Goal: Task Accomplishment & Management: Complete application form

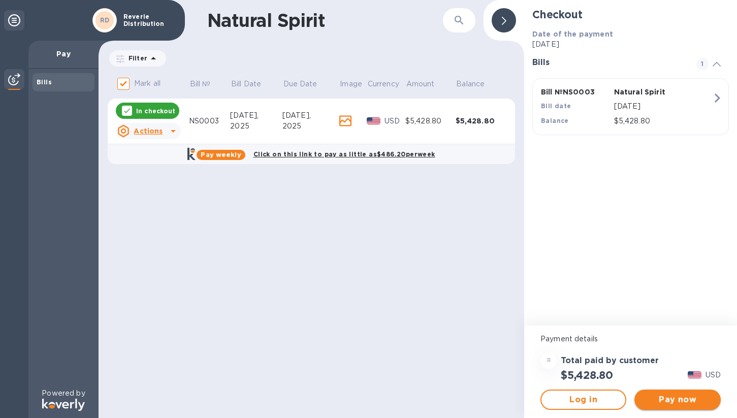
click at [669, 399] on span "Pay now" at bounding box center [678, 400] width 70 height 12
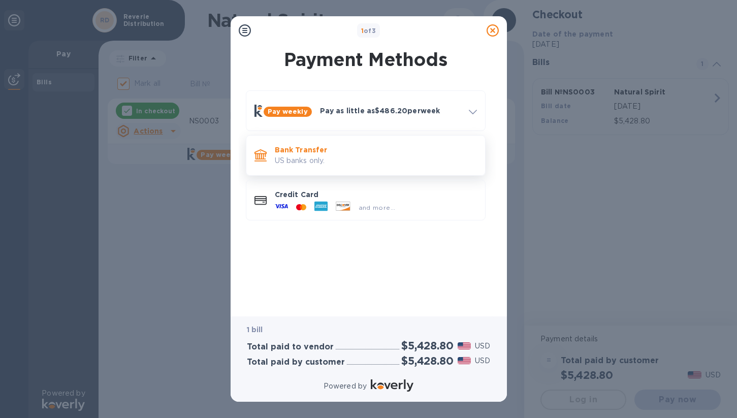
click at [363, 155] on p "US banks only." at bounding box center [376, 160] width 202 height 11
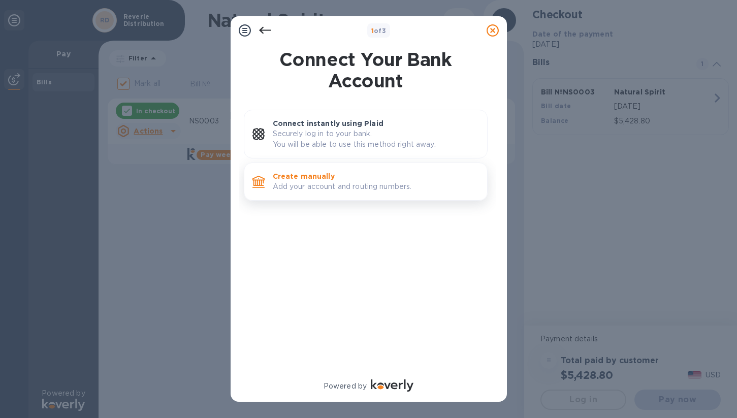
click at [374, 192] on p "Add your account and routing numbers." at bounding box center [376, 186] width 206 height 11
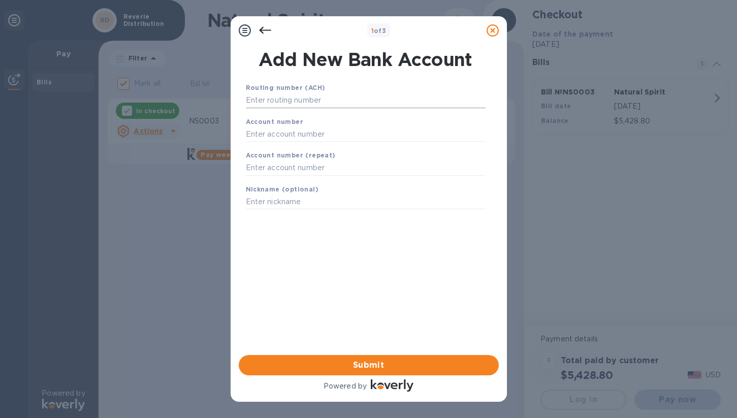
click at [331, 100] on input "text" at bounding box center [366, 100] width 240 height 15
paste input "051403164"
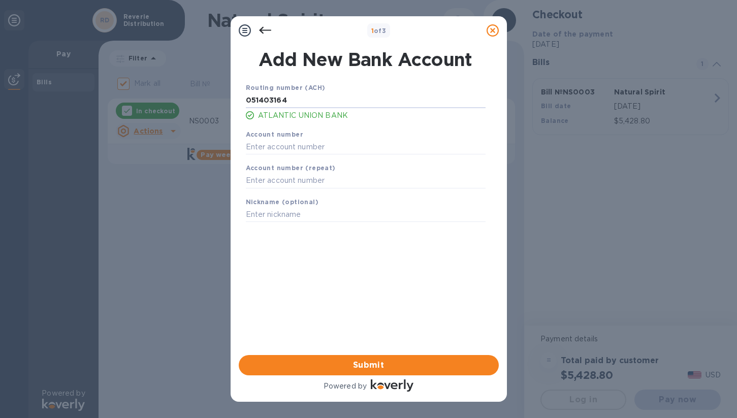
type input "051403164"
click at [296, 149] on input "text" at bounding box center [366, 146] width 240 height 15
paste input "1010871258"
type input "1010871258"
click at [303, 183] on input "text" at bounding box center [366, 180] width 240 height 15
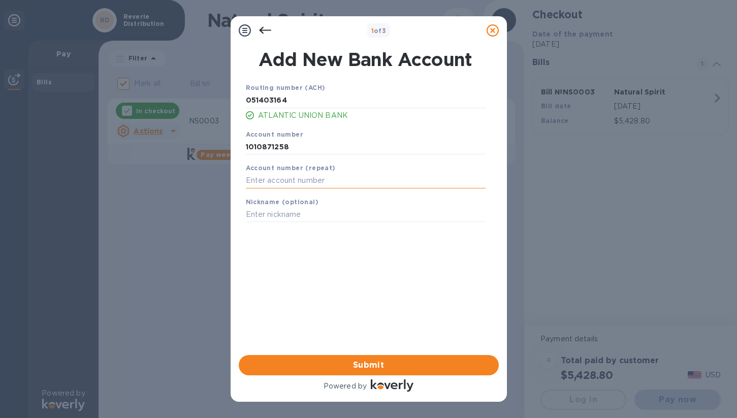
paste input "1010871258"
type input "1010871258"
click at [302, 218] on input "text" at bounding box center [366, 214] width 240 height 15
type input "Reverie"
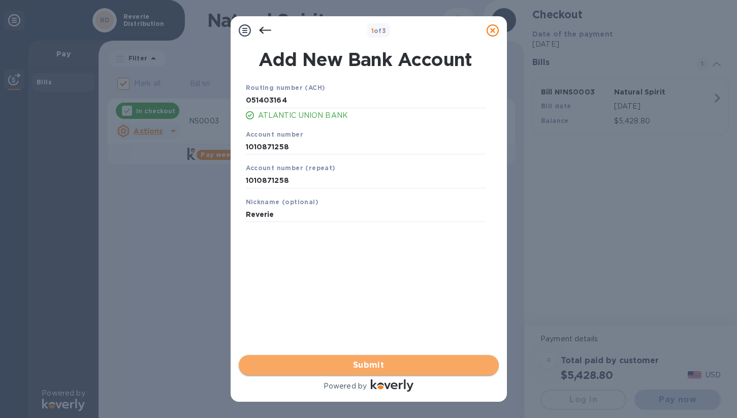
click at [402, 365] on span "Submit" at bounding box center [369, 365] width 244 height 12
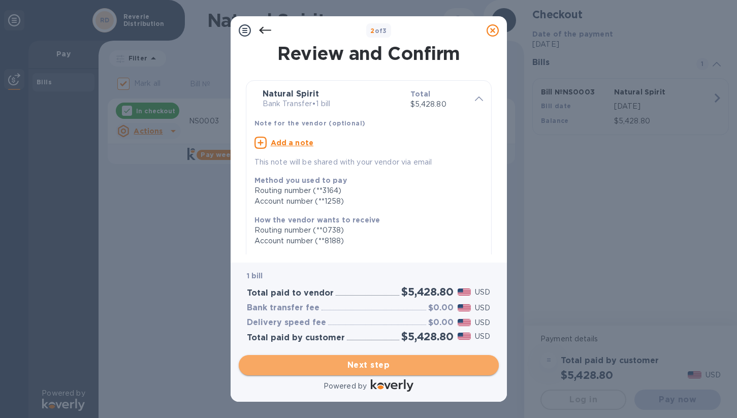
click at [391, 362] on span "Next step" at bounding box center [369, 365] width 244 height 12
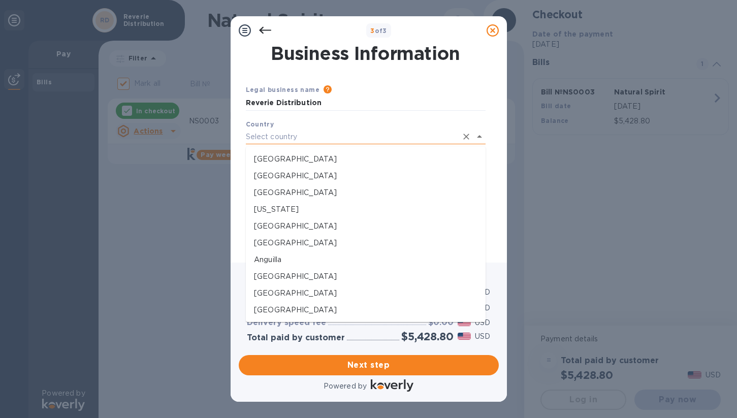
click at [349, 138] on input "text" at bounding box center [351, 137] width 211 height 15
click at [340, 152] on li "[GEOGRAPHIC_DATA]" at bounding box center [366, 159] width 240 height 17
type input "[GEOGRAPHIC_DATA]"
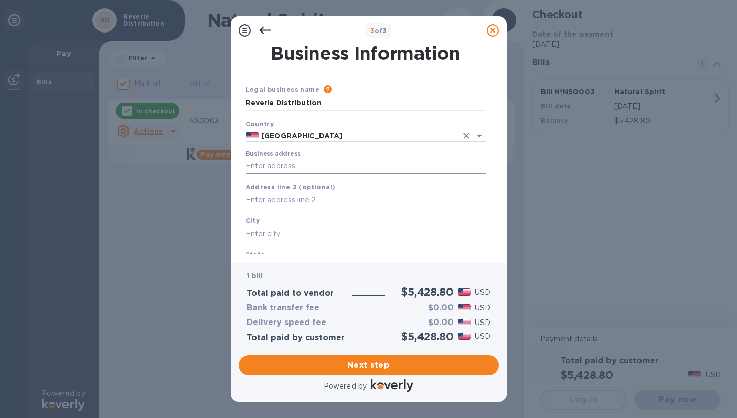
click at [322, 163] on input "Business address" at bounding box center [366, 166] width 240 height 15
type input "1805 [GEOGRAPHIC_DATA]"
type input "[GEOGRAPHIC_DATA]"
type input "VA"
type input "23230"
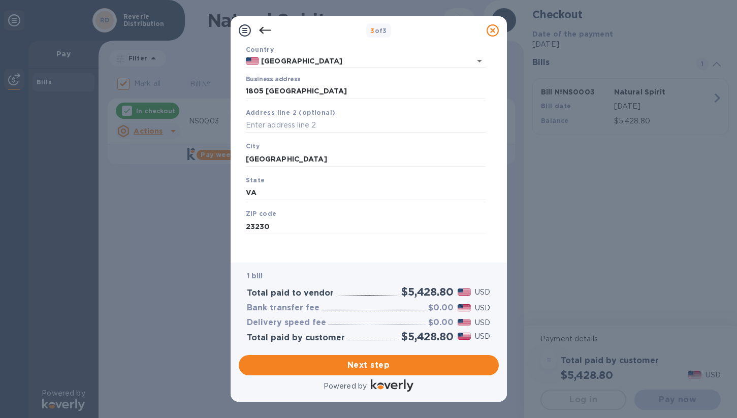
scroll to position [80, 0]
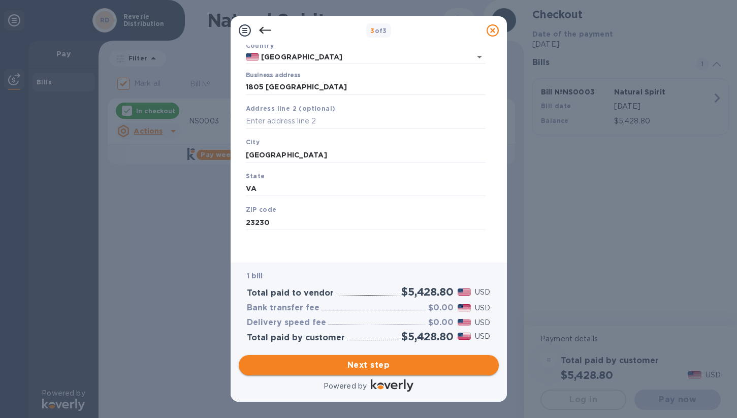
click at [396, 360] on span "Next step" at bounding box center [369, 365] width 244 height 12
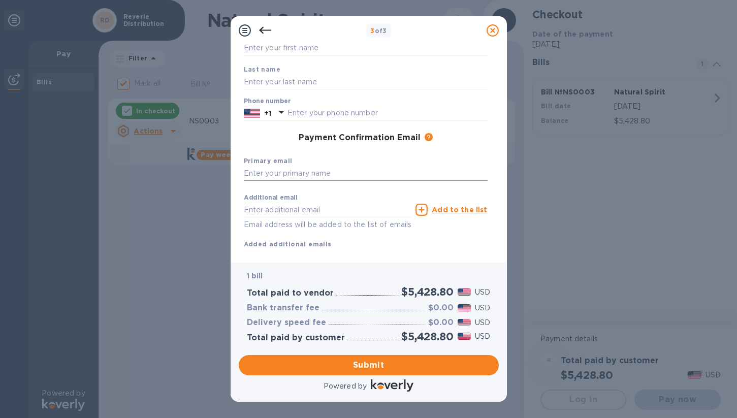
click at [330, 177] on input "text" at bounding box center [366, 173] width 244 height 15
type input "[PERSON_NAME][EMAIL_ADDRESS][DOMAIN_NAME]"
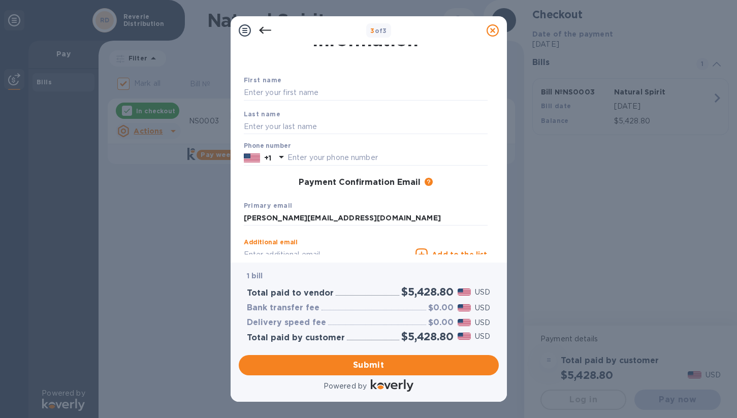
scroll to position [33, 0]
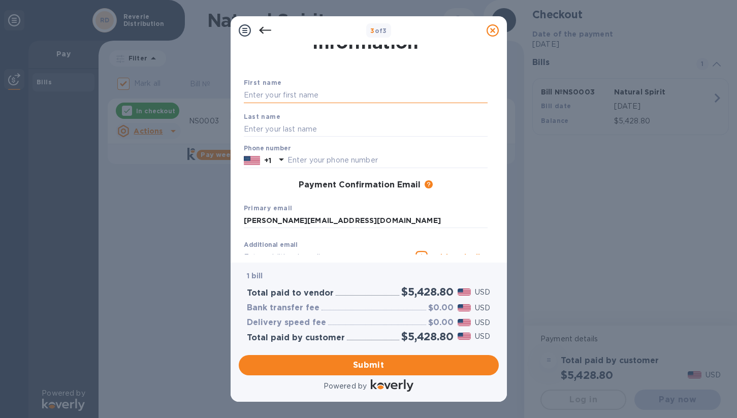
click at [309, 100] on input "text" at bounding box center [366, 95] width 244 height 15
type input "[PERSON_NAME]"
type input "7576930077"
type input "[PERSON_NAME][EMAIL_ADDRESS][DOMAIN_NAME]"
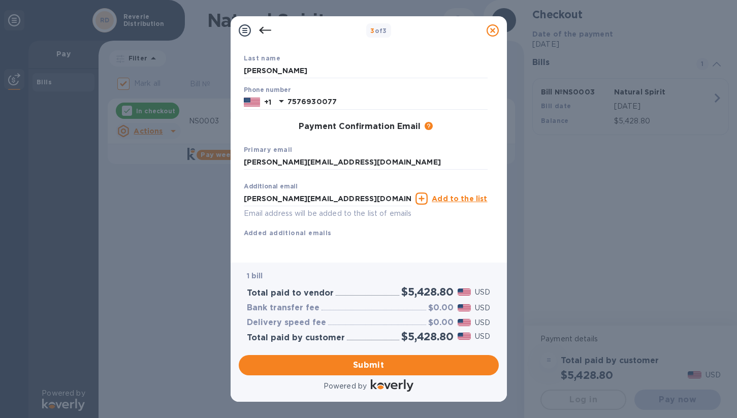
scroll to position [104, 0]
click at [375, 364] on span "Submit" at bounding box center [369, 365] width 244 height 12
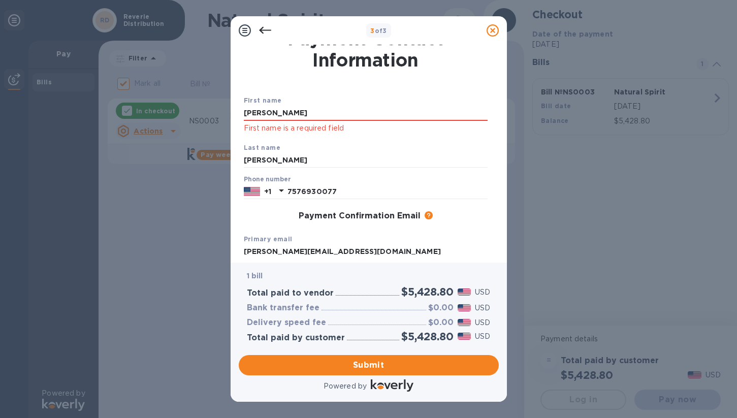
scroll to position [0, 0]
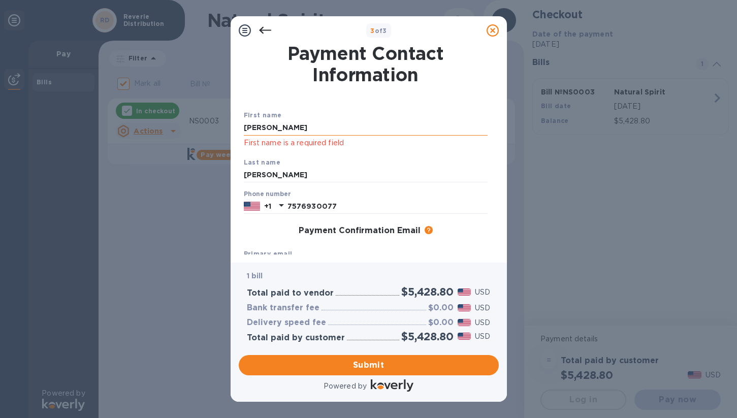
click at [293, 123] on input "[PERSON_NAME]" at bounding box center [366, 127] width 244 height 15
click at [298, 123] on input "[PERSON_NAME]" at bounding box center [366, 127] width 244 height 15
click p "First name is a required field"
click at [285, 130] on input "[PERSON_NAME]" at bounding box center [366, 127] width 244 height 15
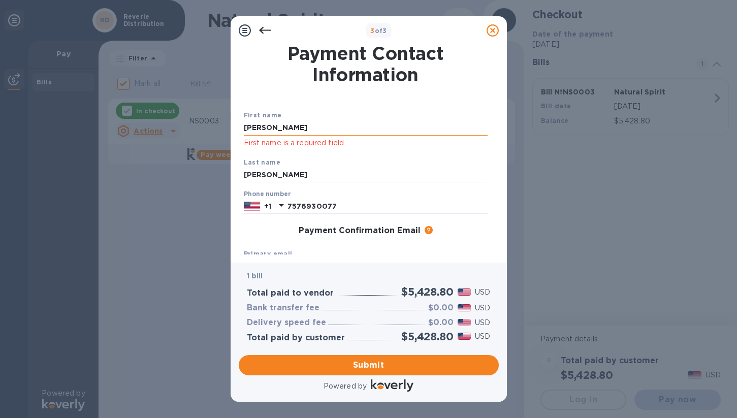
type input "[PERSON_NAME]"
click at [391, 114] on div "First name [PERSON_NAME] First name is a required field" at bounding box center [366, 129] width 252 height 47
click at [407, 362] on span "Submit" at bounding box center [369, 365] width 244 height 12
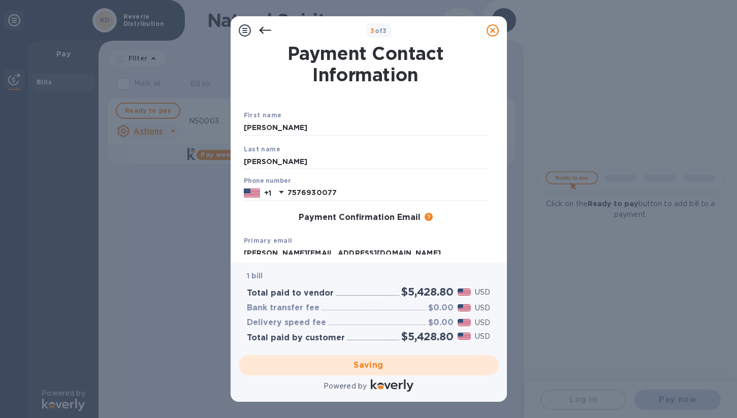
checkbox input "false"
